Goal: Obtain resource: Download file/media

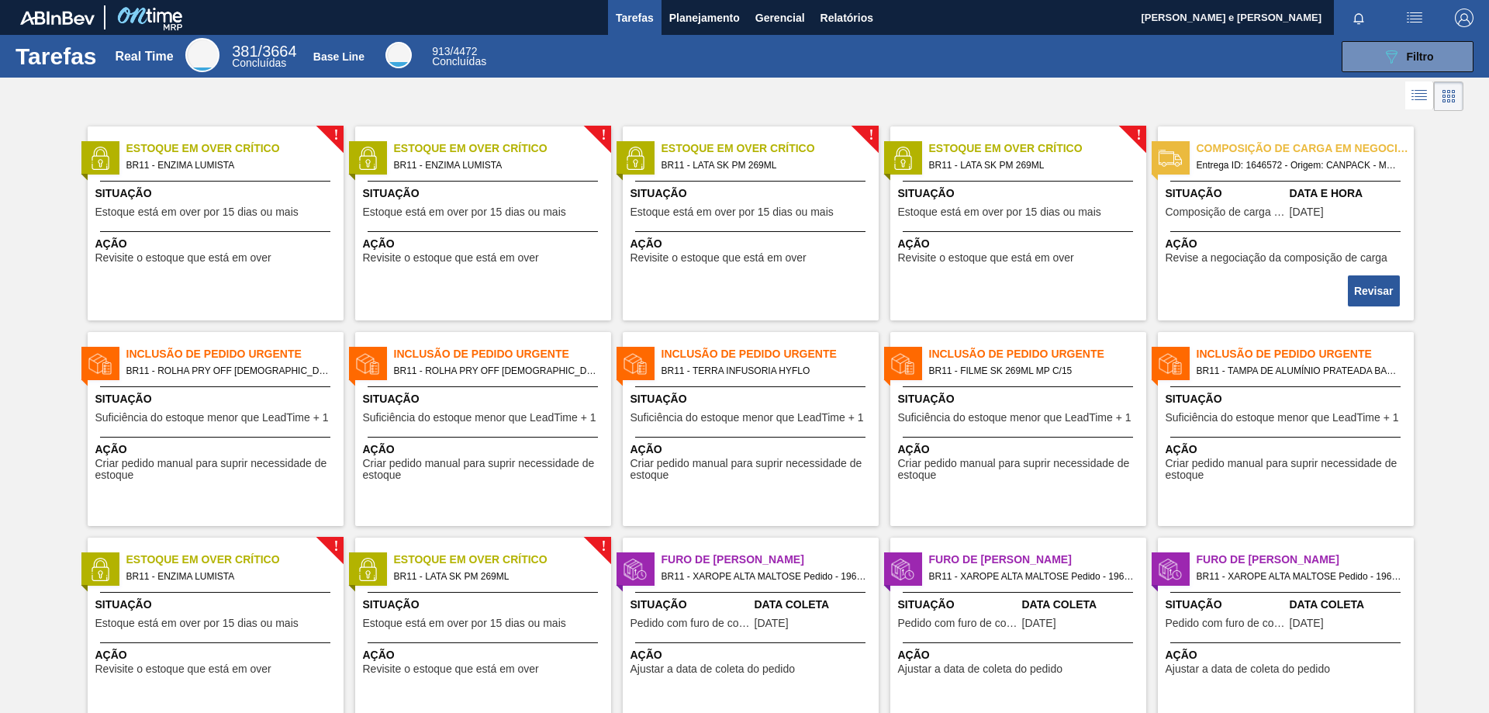
click at [938, 73] on div "Tarefas Real Time 381 / 3664 Concluídas Base Line 913 / 4472 Concluídas 089F7B8…" at bounding box center [744, 56] width 1489 height 43
click at [824, 21] on span "Relatórios" at bounding box center [846, 18] width 53 height 19
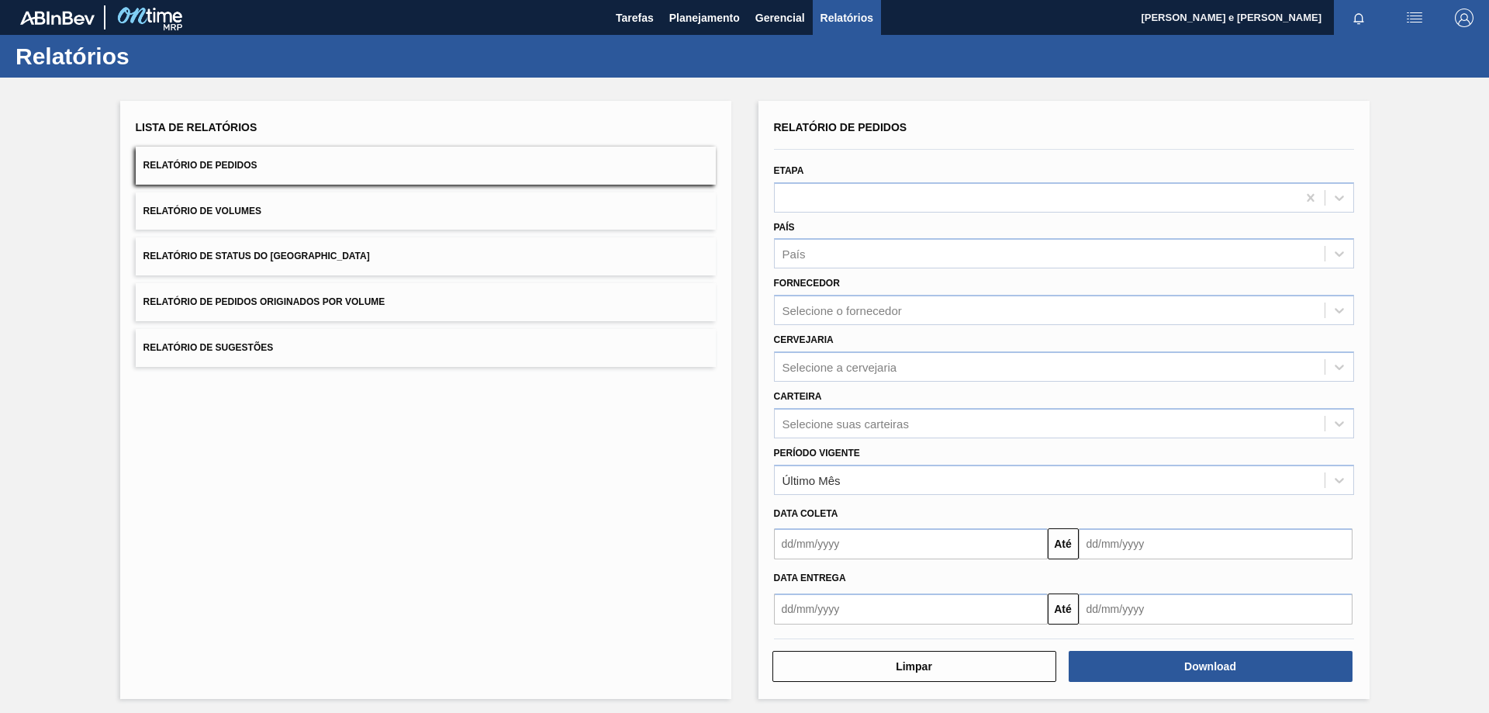
click at [363, 157] on button "Relatório de Pedidos" at bounding box center [426, 166] width 580 height 38
click at [813, 256] on div "País" at bounding box center [1050, 254] width 550 height 22
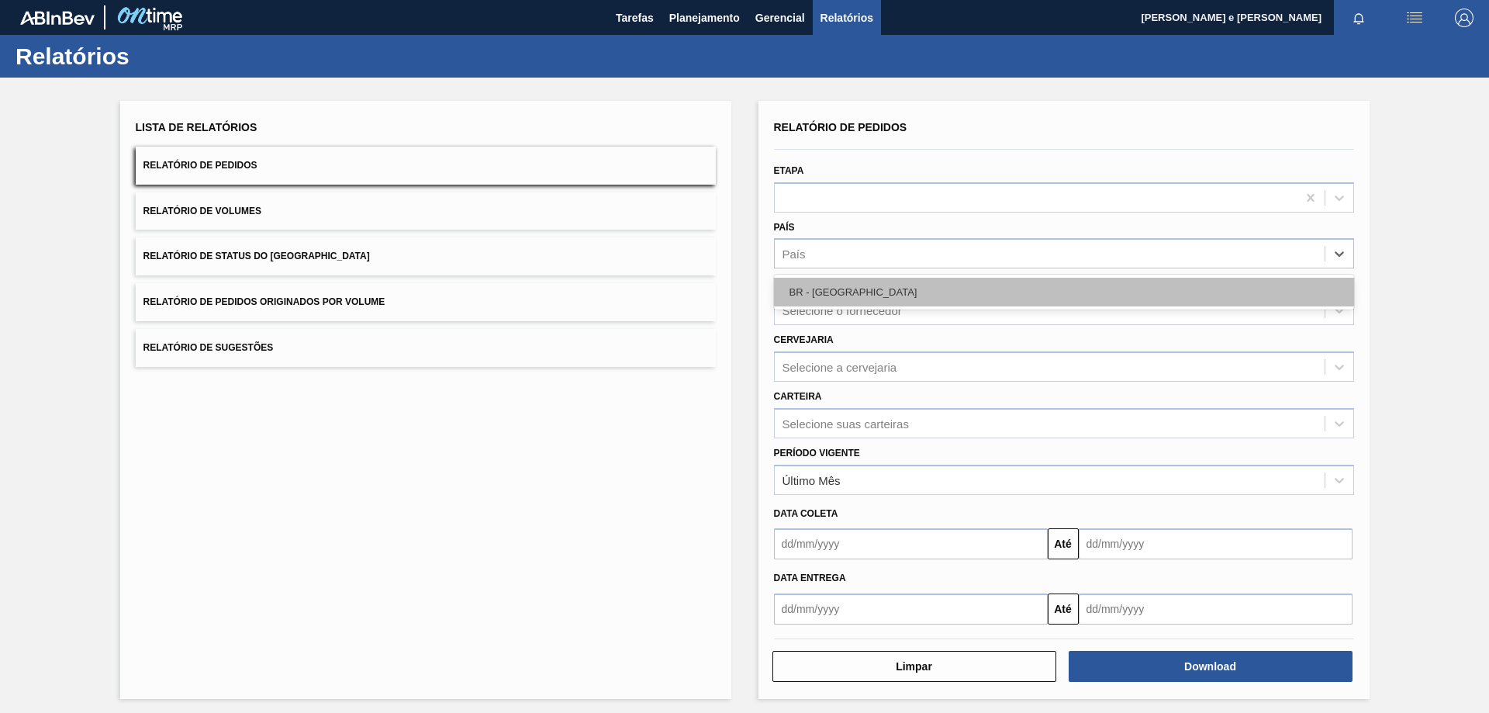
click at [821, 294] on div "BR - [GEOGRAPHIC_DATA]" at bounding box center [1064, 292] width 580 height 29
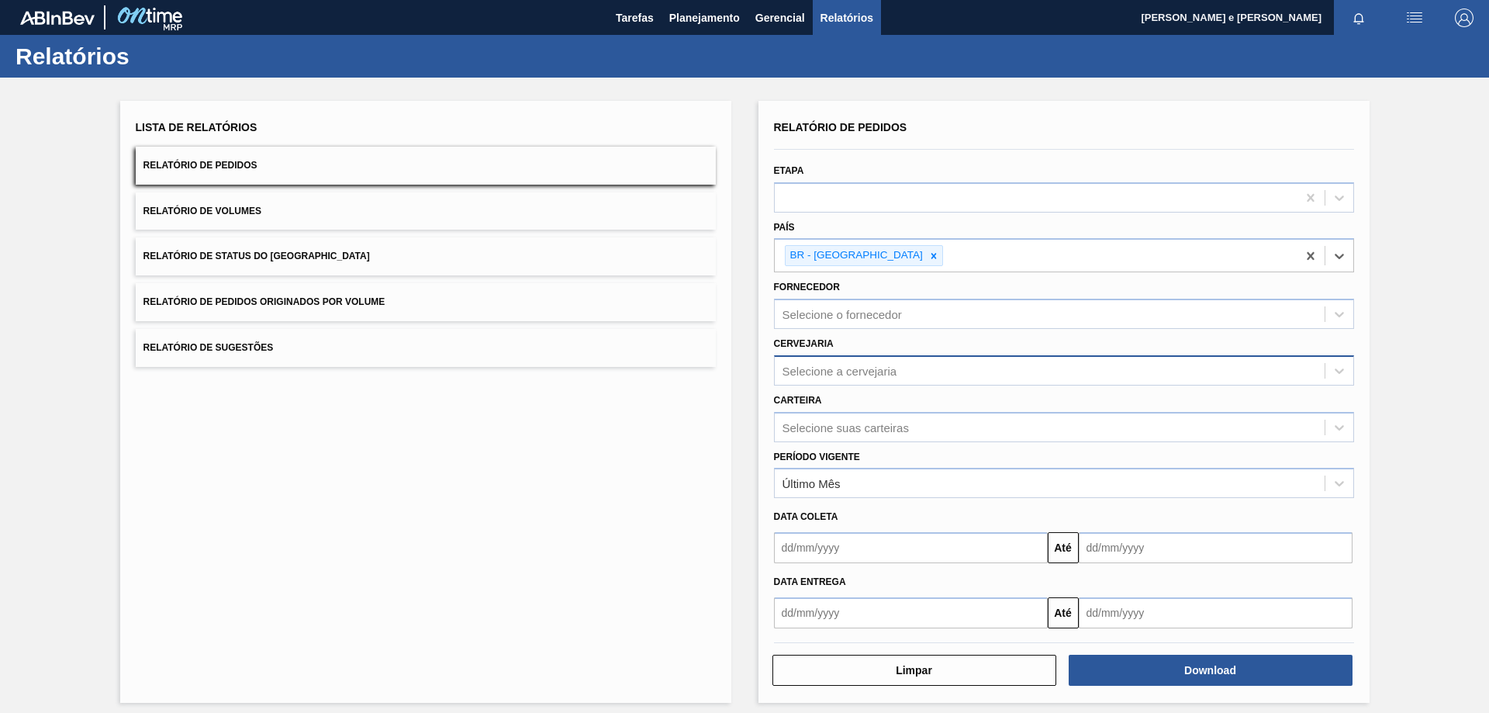
click at [807, 375] on div "Selecione a cervejaria" at bounding box center [839, 370] width 115 height 13
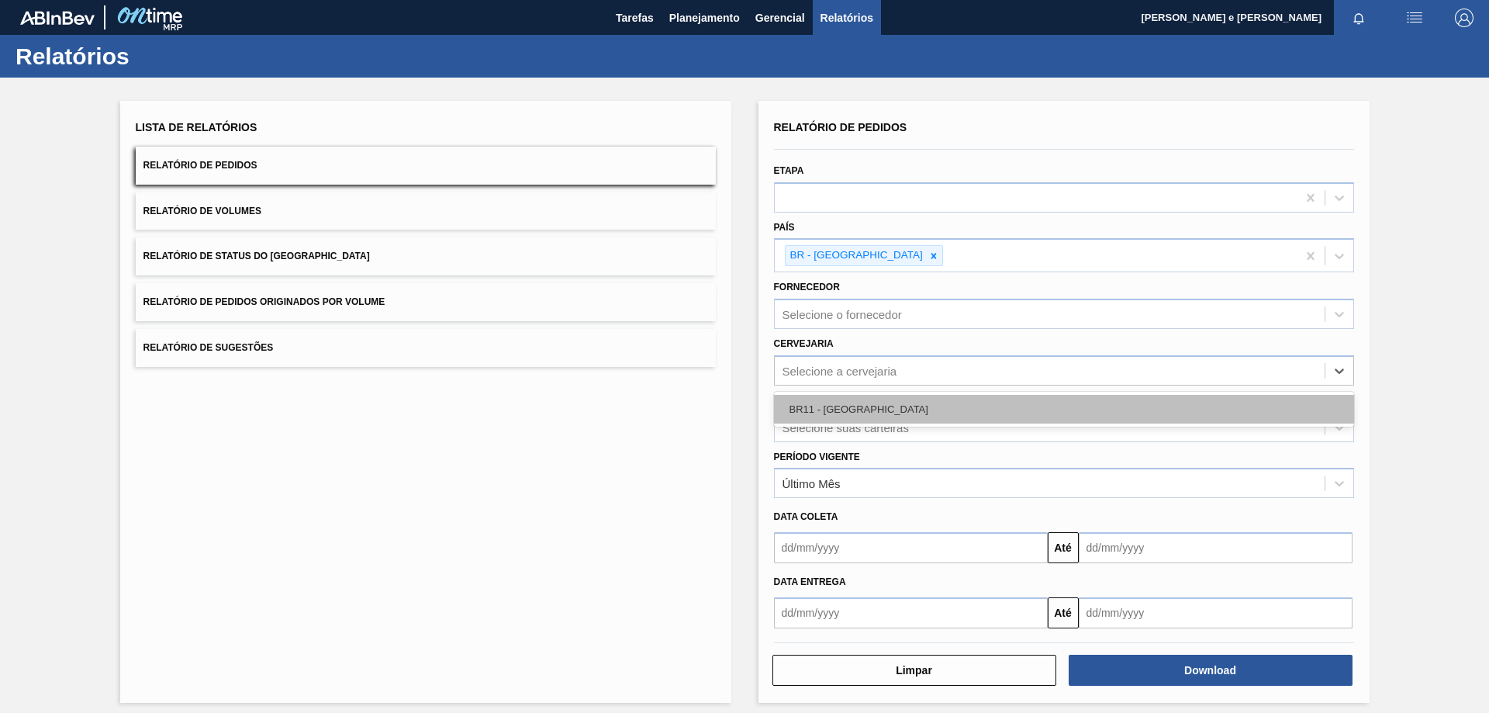
click at [825, 415] on div "BR11 - [GEOGRAPHIC_DATA]" at bounding box center [1064, 409] width 580 height 29
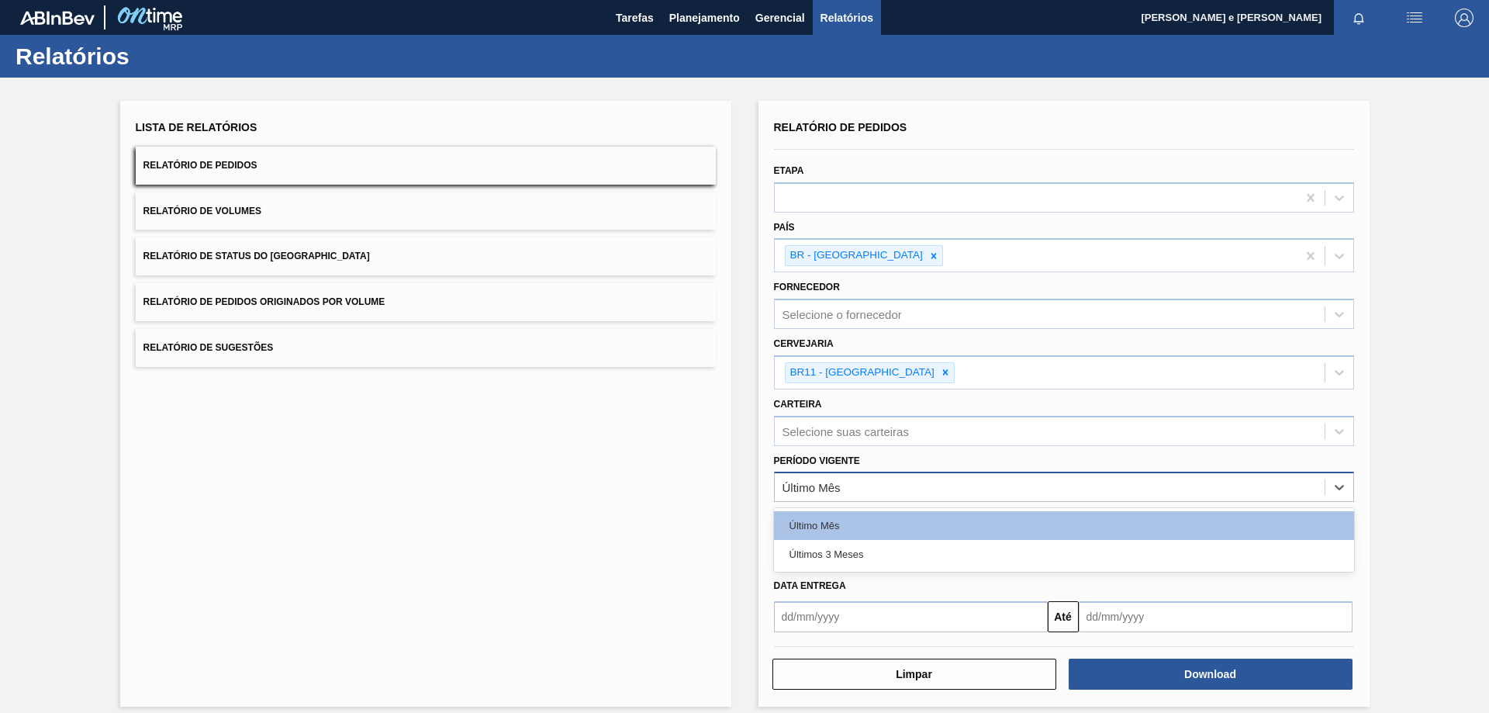
click at [830, 490] on div "Último Mês" at bounding box center [811, 487] width 58 height 13
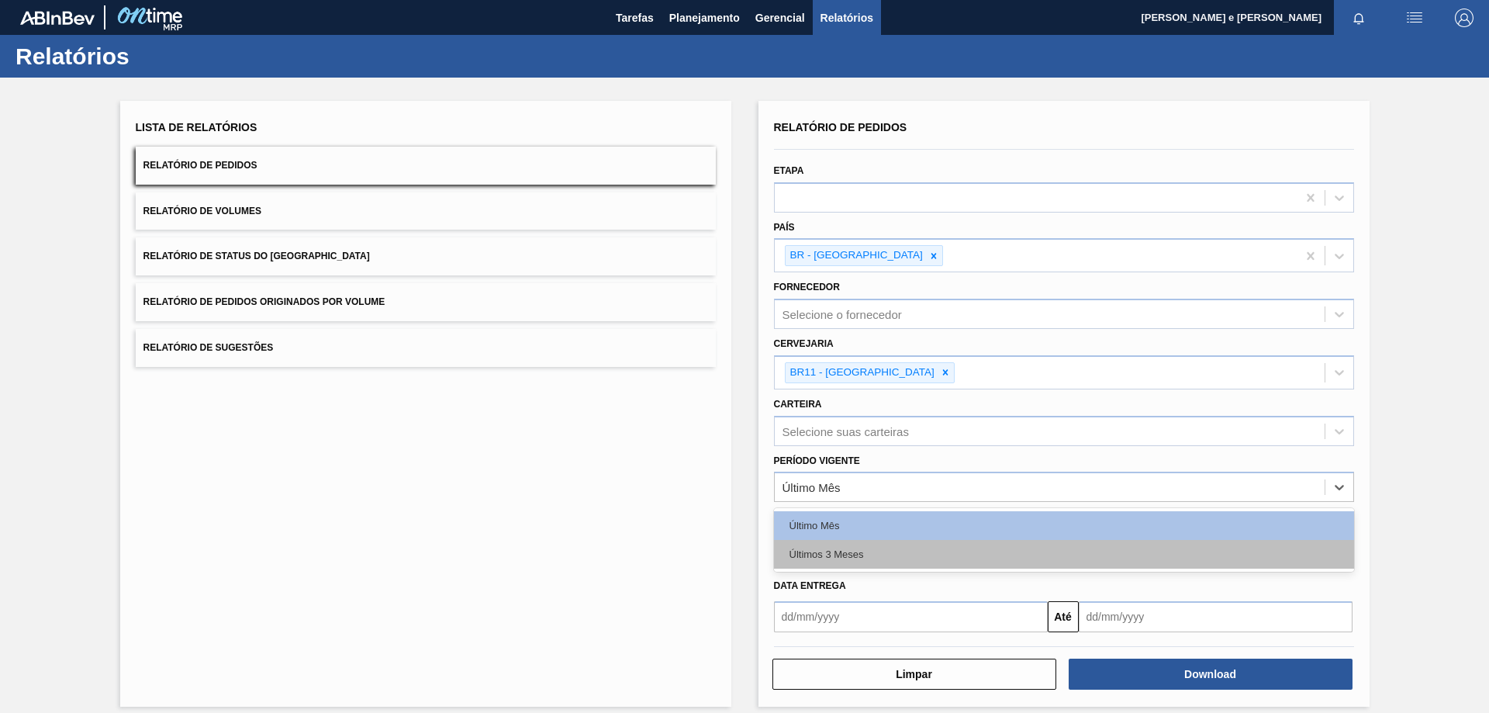
click at [834, 548] on div "Últimos 3 Meses" at bounding box center [1064, 554] width 580 height 29
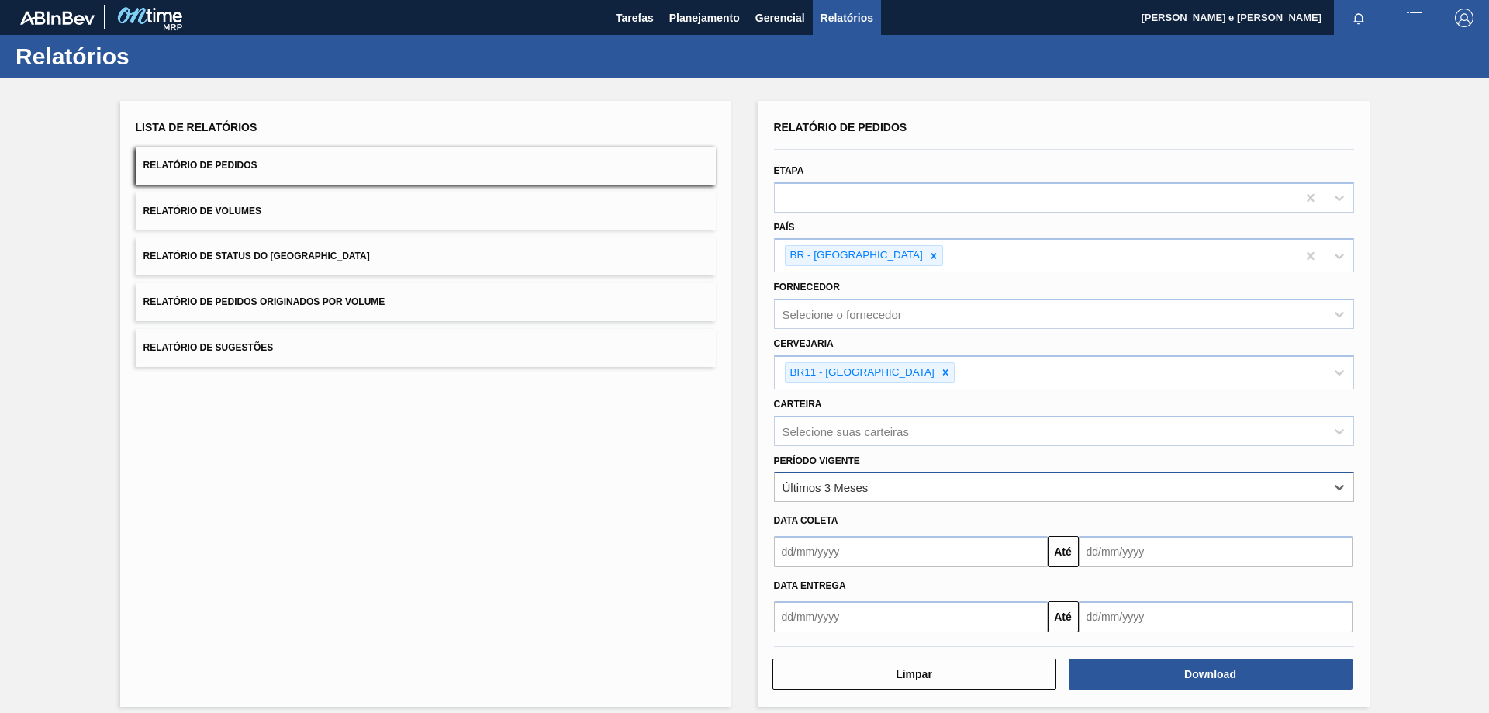
scroll to position [13, 0]
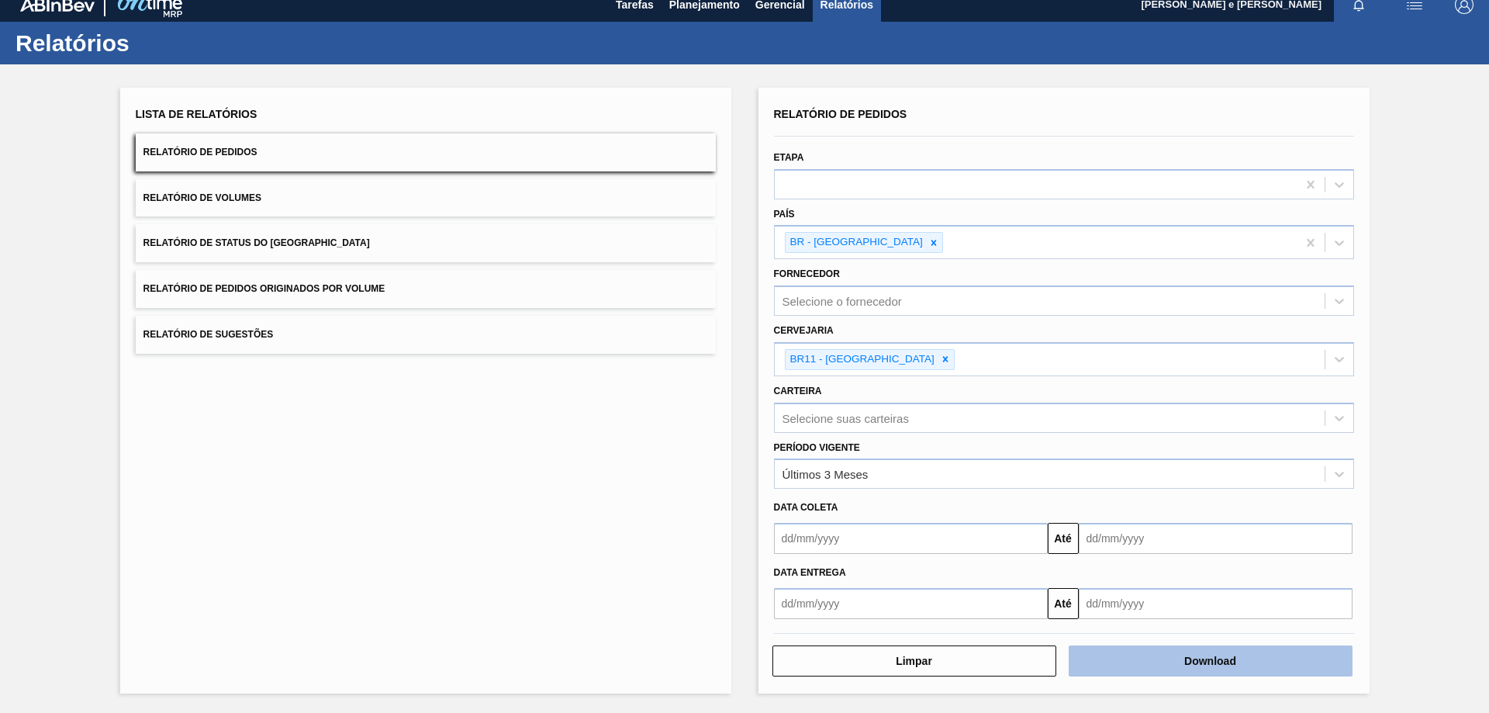
click at [1175, 654] on button "Download" at bounding box center [1210, 660] width 284 height 31
